Goal: Transaction & Acquisition: Book appointment/travel/reservation

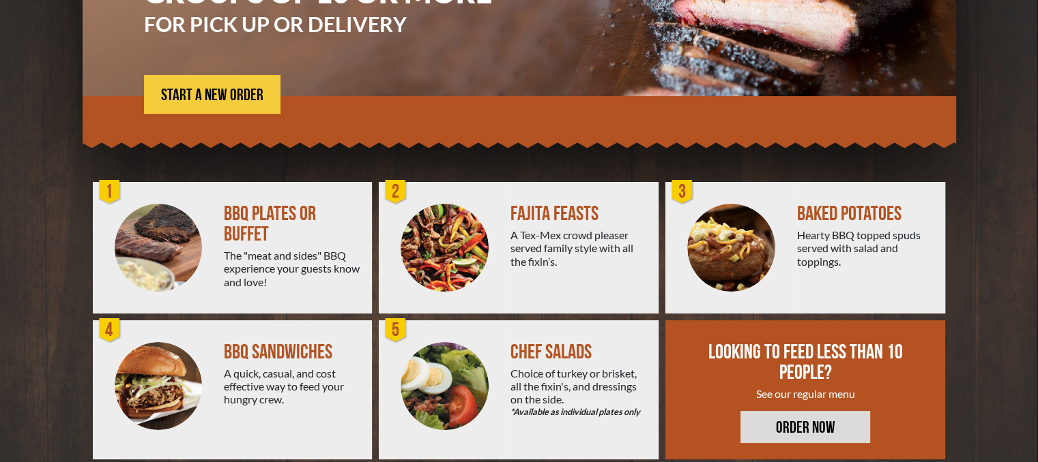
scroll to position [220, 0]
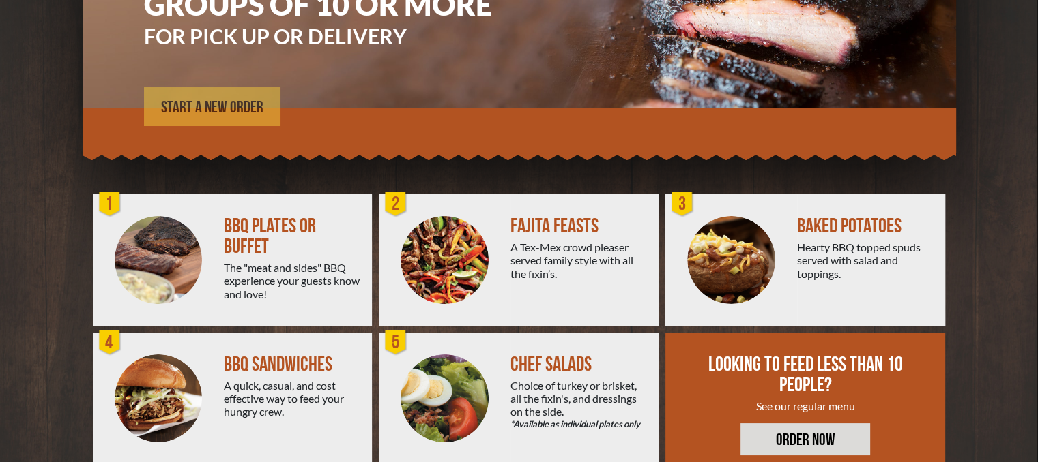
click at [251, 114] on span "START A NEW ORDER" at bounding box center [212, 108] width 102 height 16
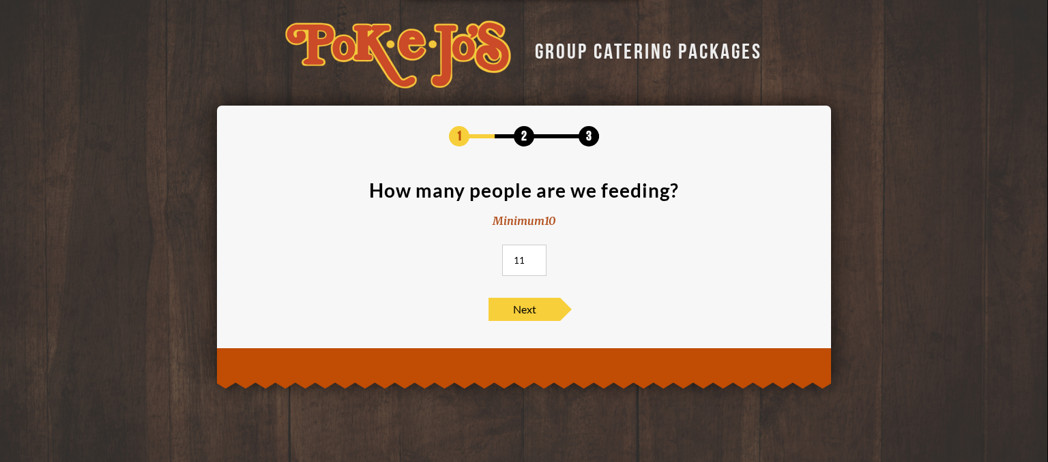
click at [535, 258] on input "11" at bounding box center [524, 260] width 44 height 31
click at [535, 258] on input "12" at bounding box center [524, 260] width 44 height 31
click at [535, 258] on input "13" at bounding box center [524, 260] width 44 height 31
click at [535, 258] on input "14" at bounding box center [524, 260] width 44 height 31
click at [535, 258] on input "15" at bounding box center [524, 260] width 44 height 31
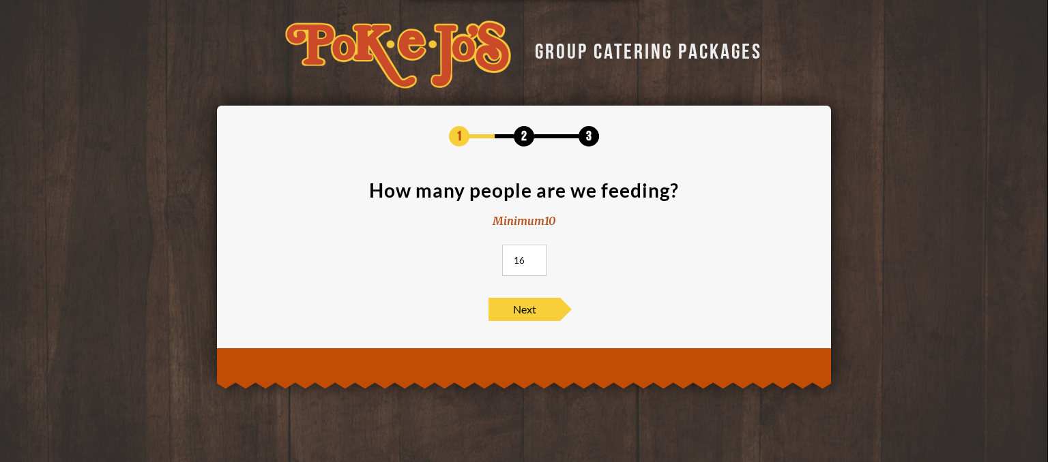
click at [535, 258] on input "16" at bounding box center [524, 260] width 44 height 31
click at [535, 258] on input "17" at bounding box center [524, 260] width 44 height 31
click at [535, 258] on input "18" at bounding box center [524, 260] width 44 height 31
click at [535, 258] on input "19" at bounding box center [524, 260] width 44 height 31
click at [535, 258] on input "20" at bounding box center [524, 260] width 44 height 31
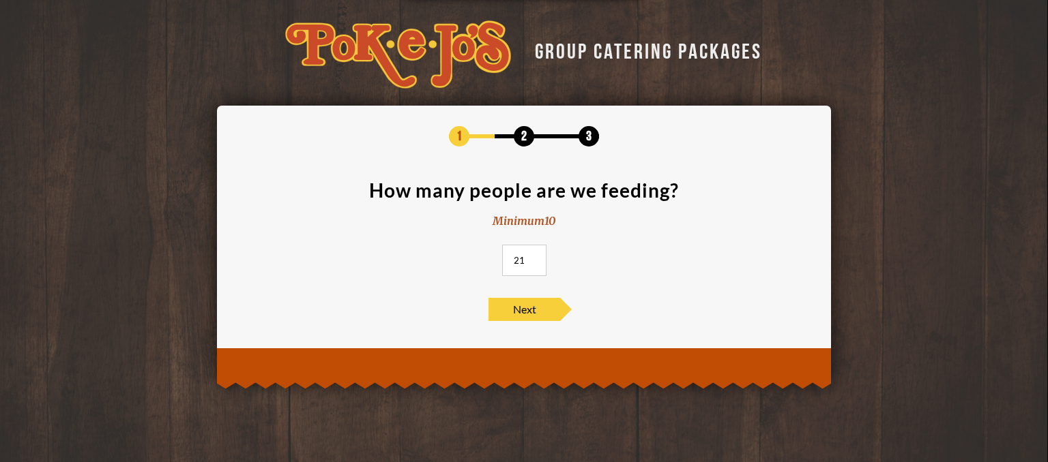
click at [535, 258] on input "21" at bounding box center [524, 260] width 44 height 31
click at [535, 258] on input "22" at bounding box center [524, 260] width 44 height 31
click at [535, 258] on input "23" at bounding box center [524, 260] width 44 height 31
click at [535, 258] on input "24" at bounding box center [524, 260] width 44 height 31
click at [535, 258] on input "25" at bounding box center [524, 260] width 44 height 31
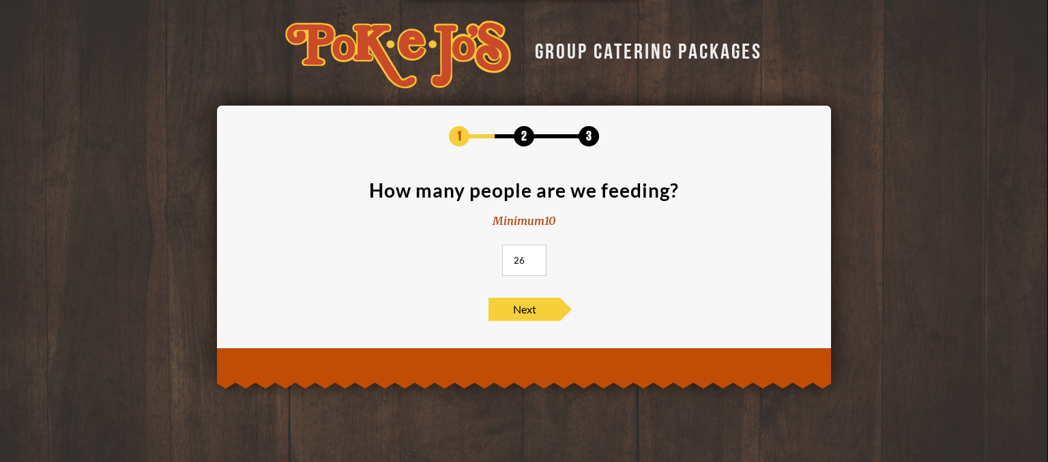
type input "26"
click at [535, 258] on input "26" at bounding box center [524, 260] width 44 height 31
click at [540, 308] on span "Next" at bounding box center [524, 309] width 72 height 23
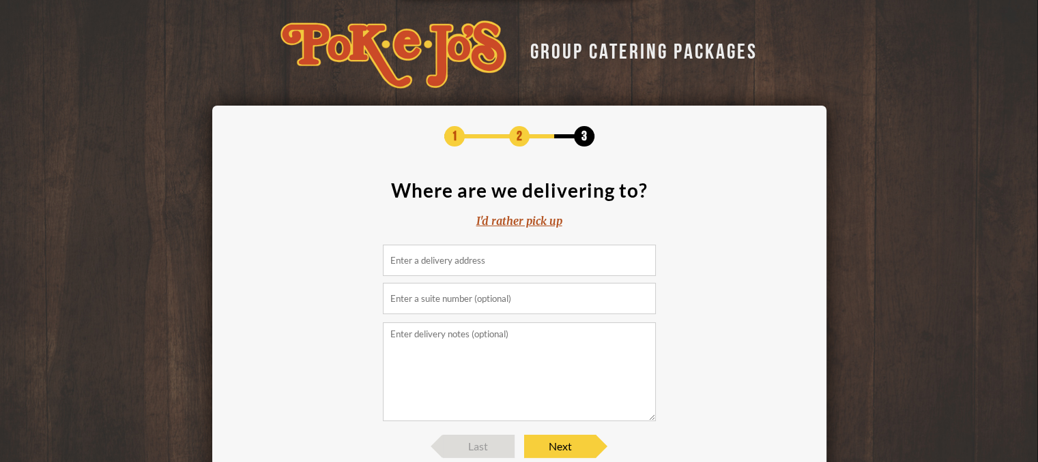
click at [529, 219] on div "I'd rather pick up" at bounding box center [519, 222] width 86 height 16
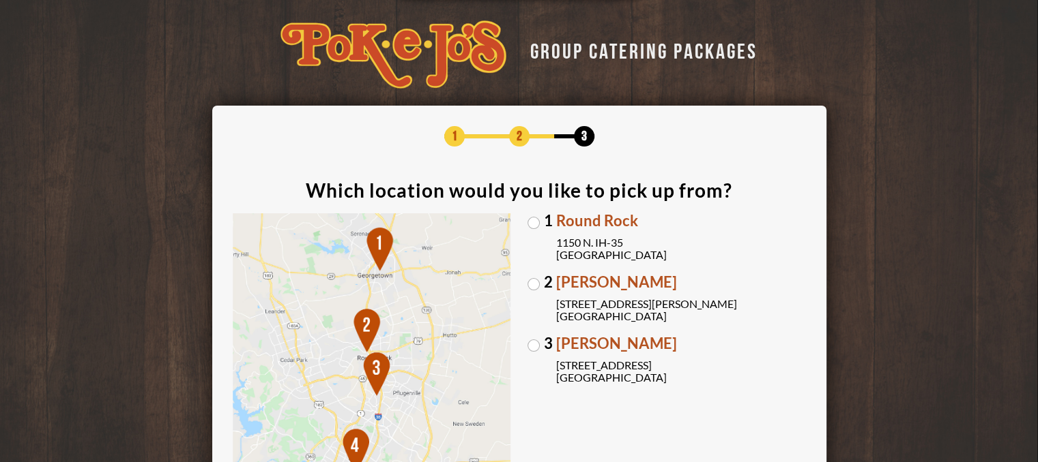
click at [531, 285] on label "2 Parmer Lane 2121 Parmer Lane Austin, TX 78727" at bounding box center [666, 299] width 278 height 48
click at [0, 0] on input "2 Parmer Lane 2121 Parmer Lane Austin, TX 78727" at bounding box center [0, 0] width 0 height 0
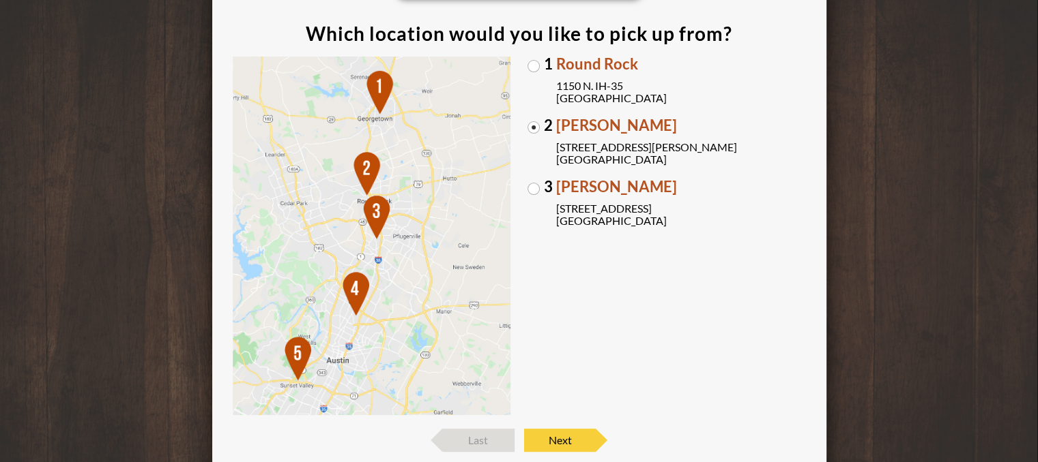
scroll to position [207, 0]
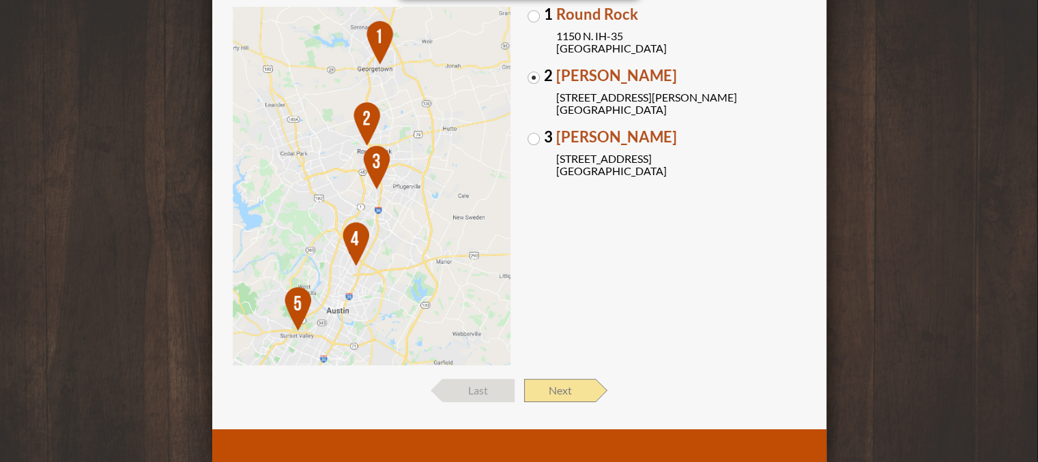
click at [557, 393] on span "Next" at bounding box center [560, 390] width 72 height 23
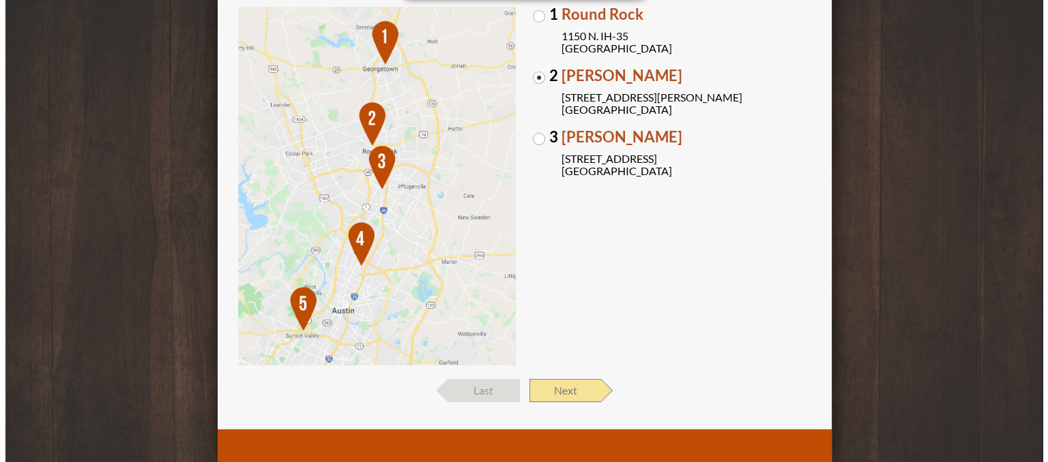
scroll to position [0, 0]
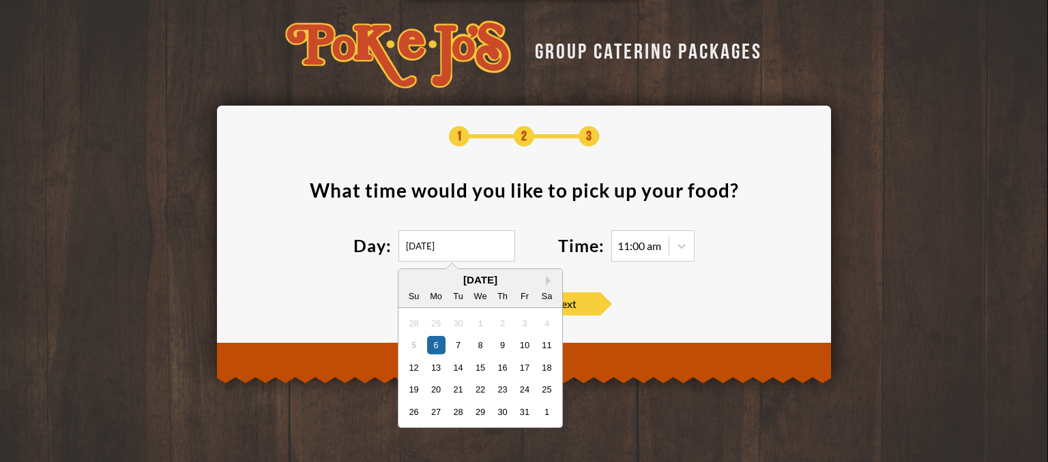
click at [428, 244] on input "10/06/2025" at bounding box center [456, 246] width 117 height 31
click at [548, 347] on div "11" at bounding box center [547, 345] width 18 height 18
type input "10/11/2025"
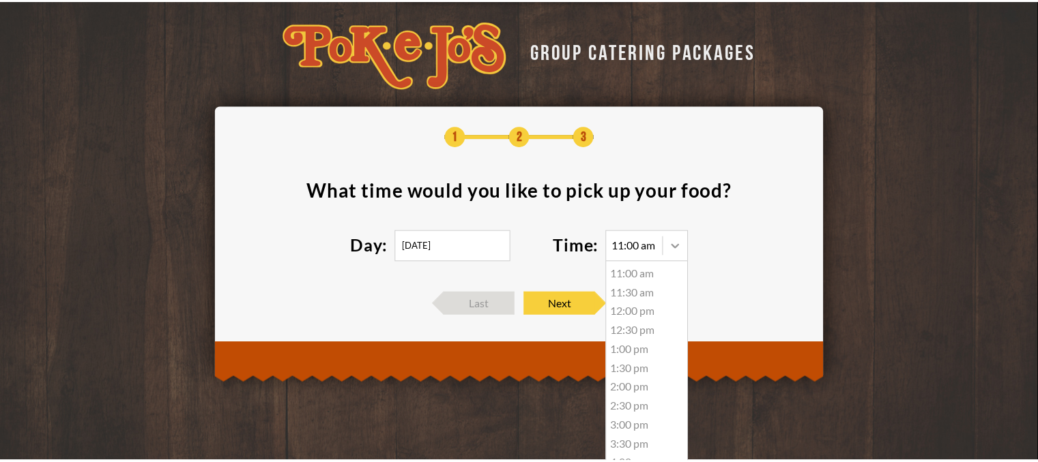
scroll to position [1, 0]
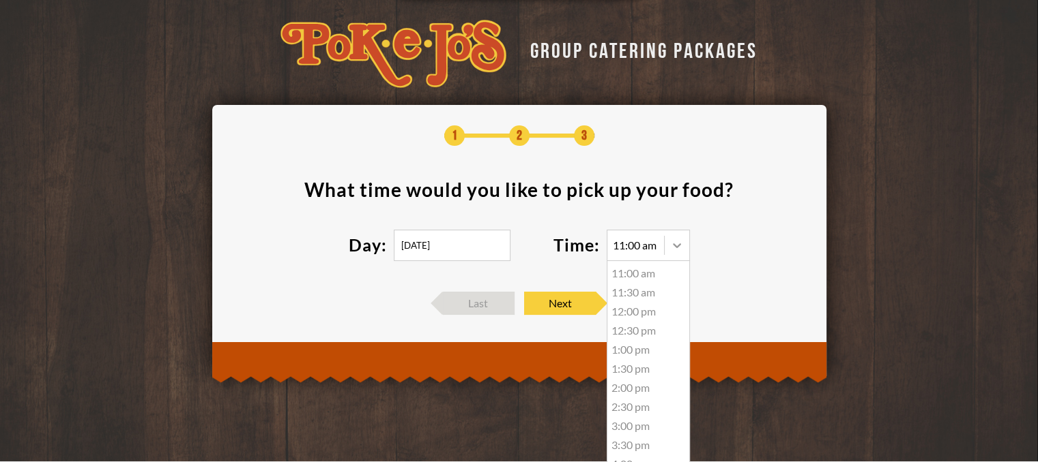
click at [680, 244] on icon at bounding box center [677, 246] width 14 height 14
click at [619, 374] on div "2:30 pm" at bounding box center [648, 375] width 82 height 19
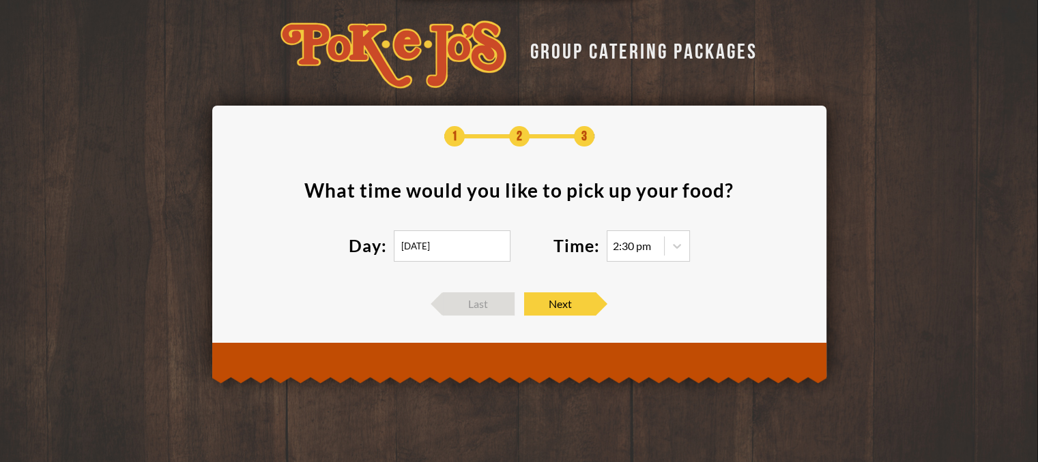
scroll to position [0, 0]
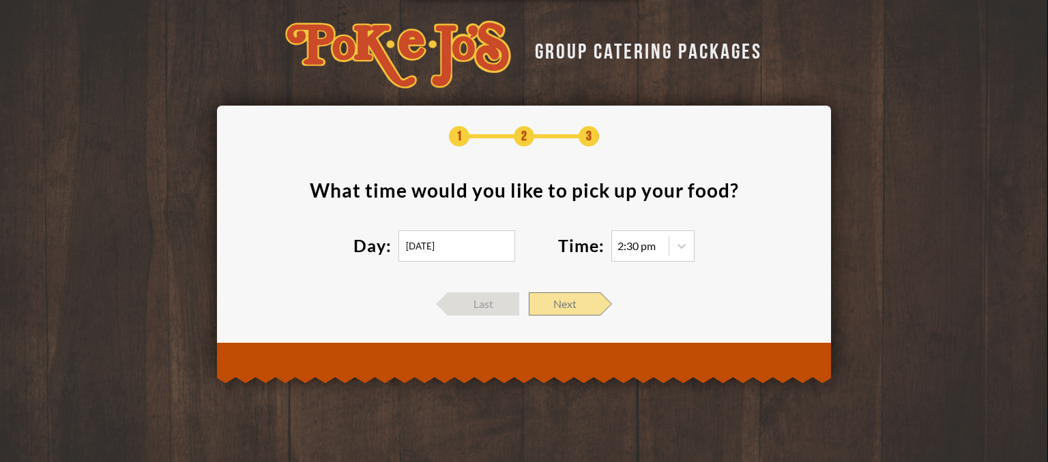
click at [576, 301] on span "Next" at bounding box center [565, 304] width 72 height 23
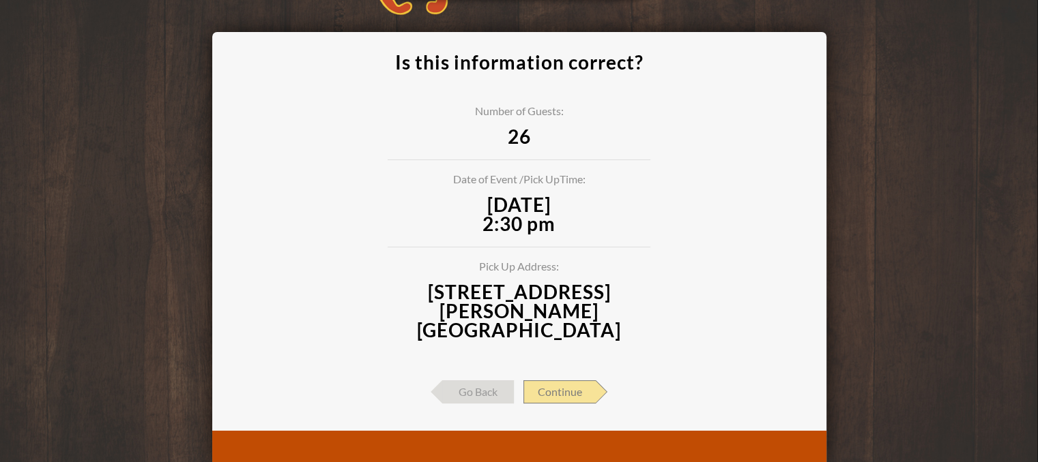
scroll to position [98, 0]
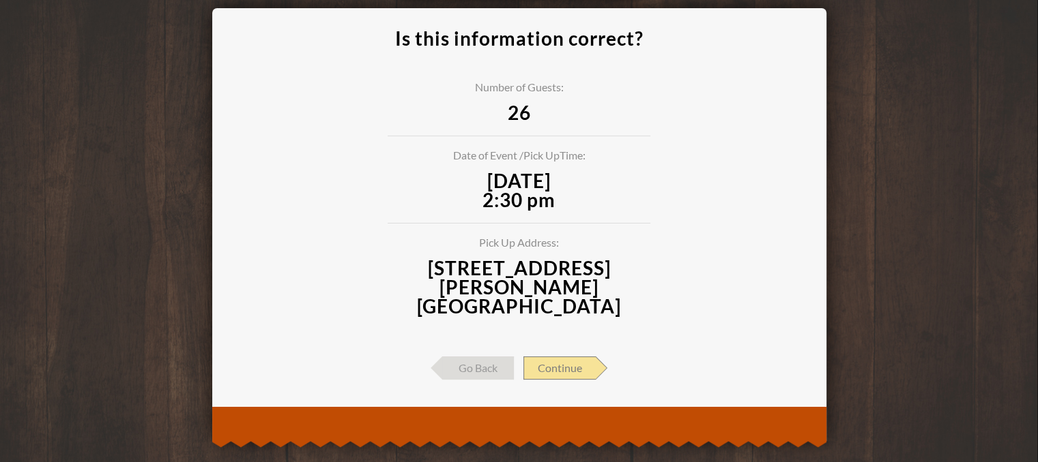
click at [541, 357] on span "Continue" at bounding box center [559, 368] width 72 height 23
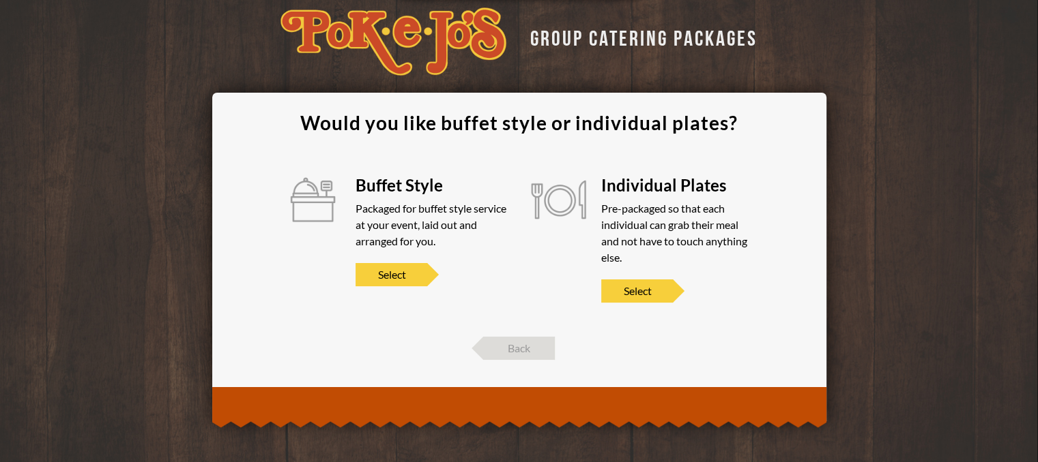
scroll to position [12, 0]
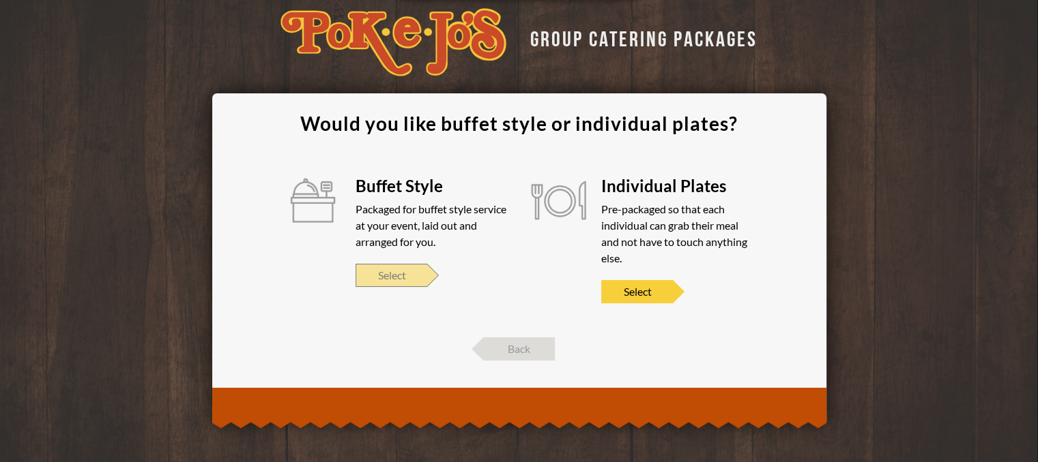
click at [389, 269] on span "Select" at bounding box center [391, 275] width 72 height 23
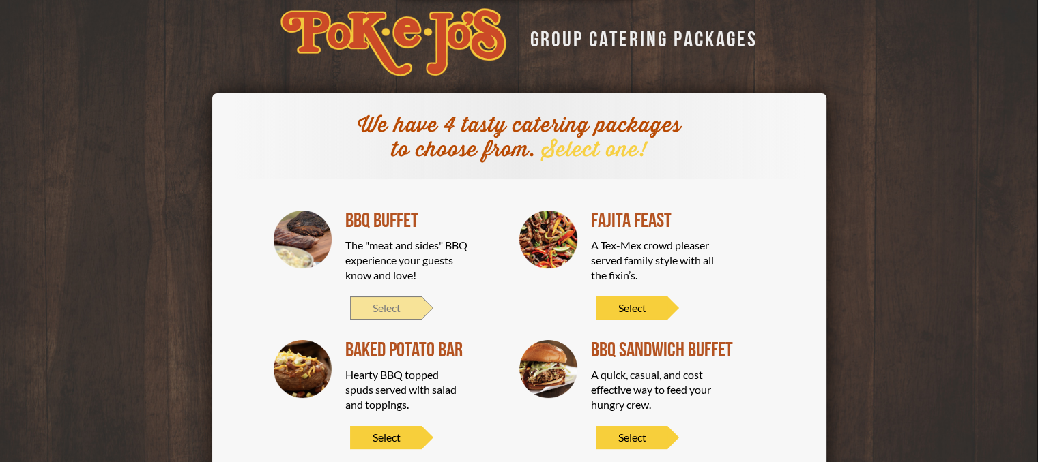
click at [387, 301] on span "Select" at bounding box center [386, 308] width 72 height 23
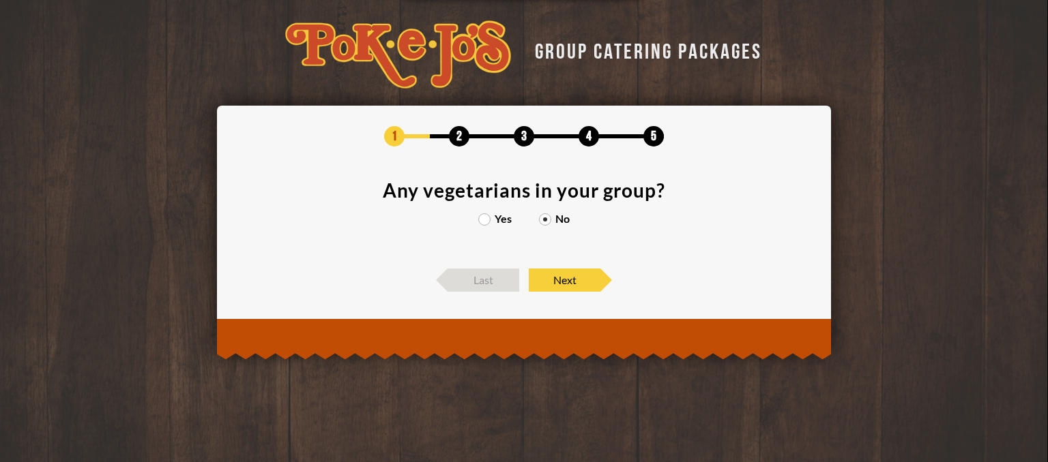
click at [486, 220] on label "Yes" at bounding box center [494, 219] width 33 height 11
click at [0, 0] on input "Yes" at bounding box center [0, 0] width 0 height 0
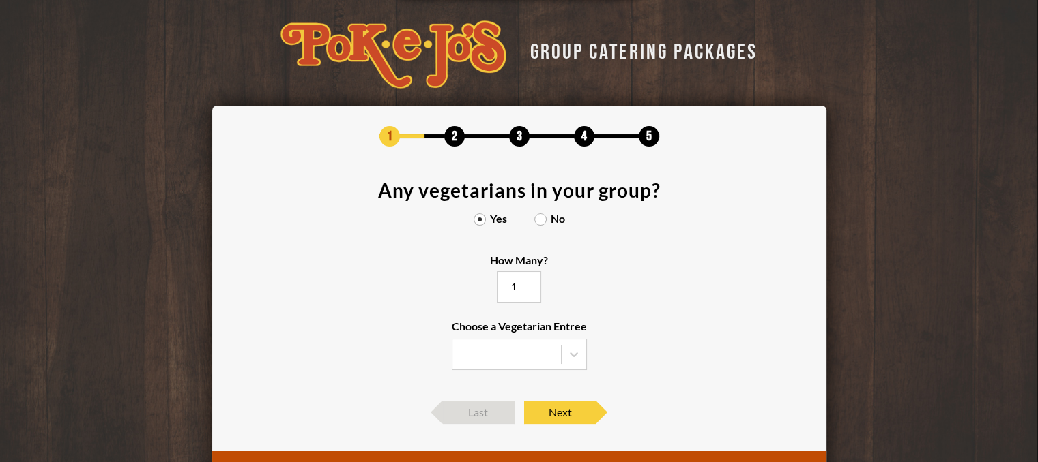
type input "1"
click at [528, 282] on input "1" at bounding box center [519, 286] width 44 height 31
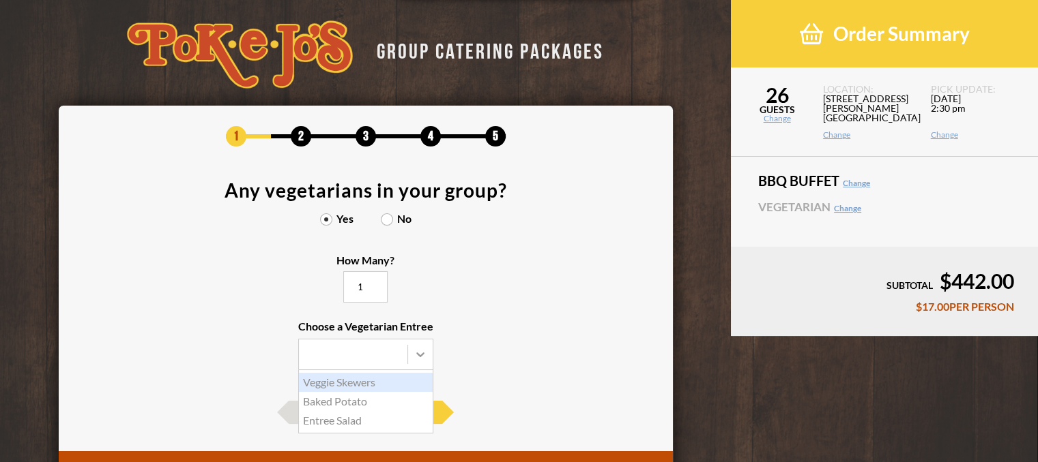
click at [420, 360] on icon at bounding box center [420, 355] width 14 height 14
click at [0, 0] on input "Choose a Vegetarian Entree Veggie Skewers Baked Potato Entree Salad" at bounding box center [0, 0] width 0 height 0
